Goal: Submit feedback/report problem

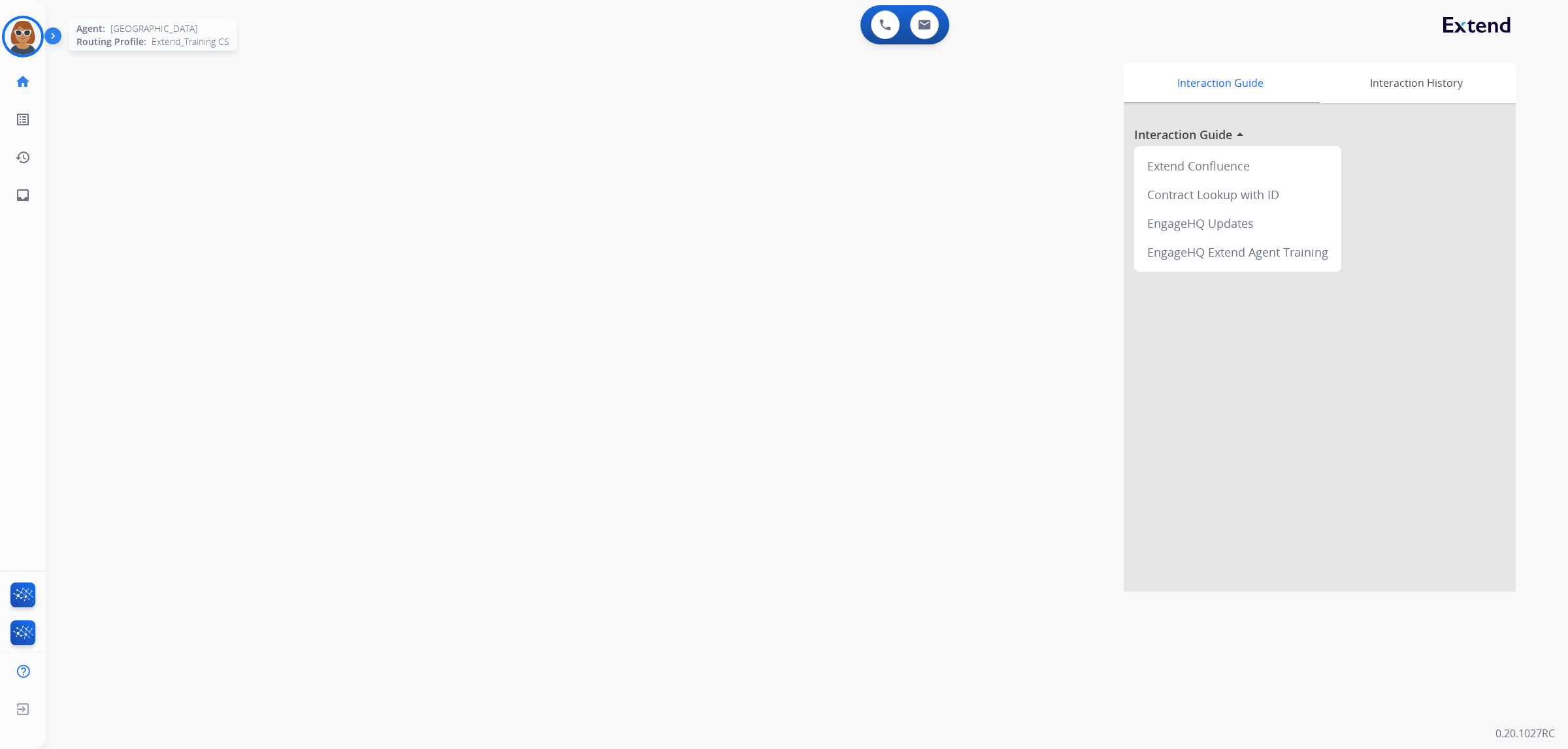
click at [28, 37] on img at bounding box center [23, 37] width 37 height 37
